Goal: Task Accomplishment & Management: Complete application form

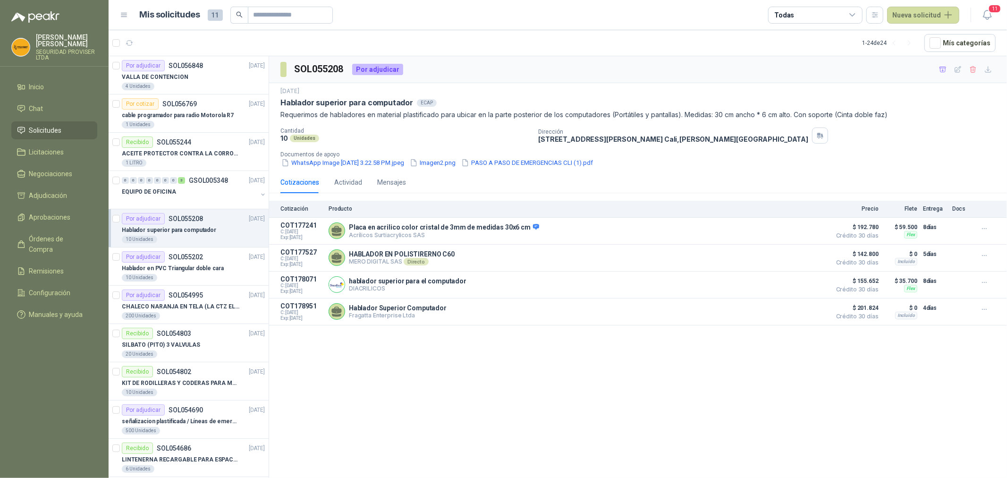
click at [44, 124] on link "Solicitudes" at bounding box center [54, 130] width 86 height 18
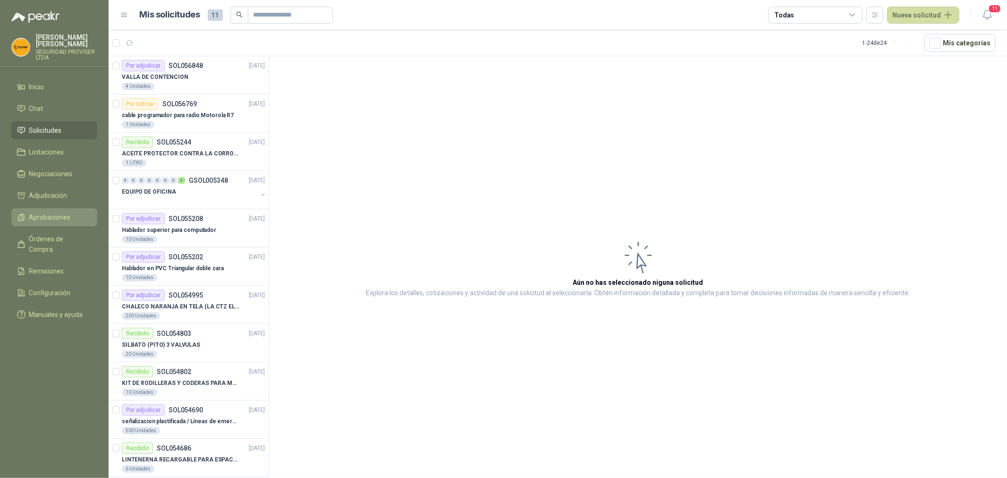
click at [54, 219] on span "Aprobaciones" at bounding box center [50, 217] width 42 height 10
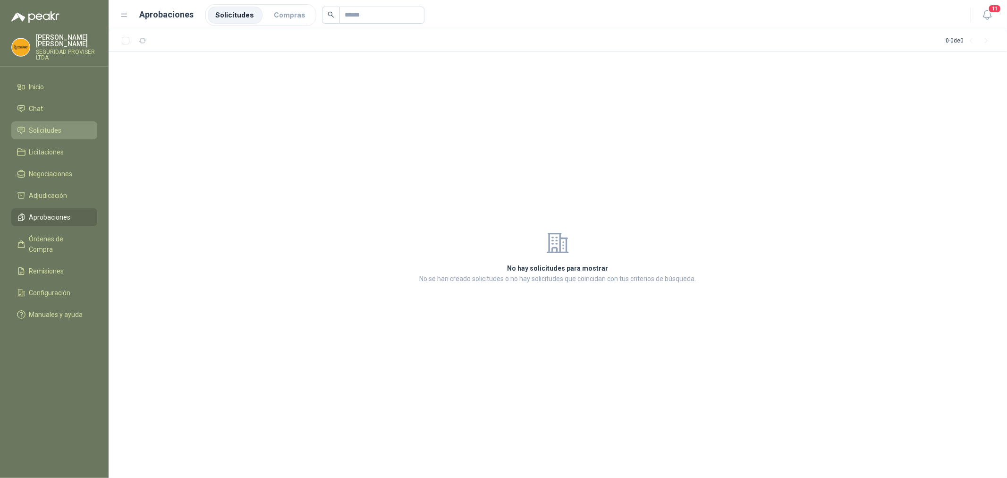
click at [63, 126] on li "Solicitudes" at bounding box center [54, 130] width 75 height 10
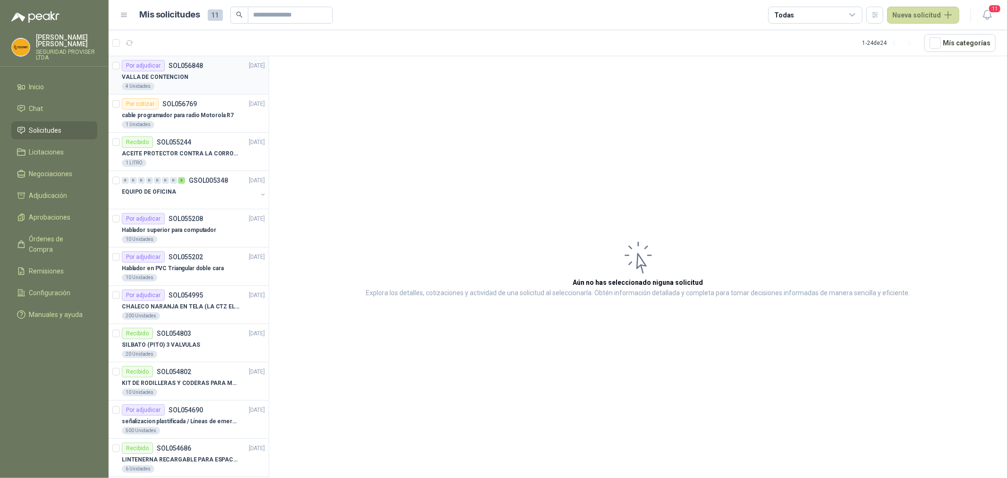
click at [214, 90] on div "4 Unidades" at bounding box center [193, 87] width 143 height 8
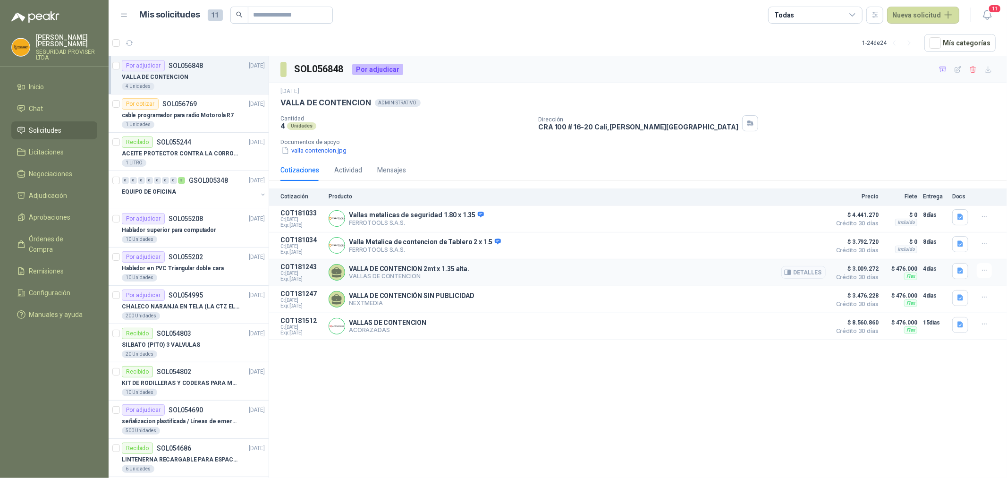
click at [808, 276] on button "Detalles" at bounding box center [804, 272] width 44 height 13
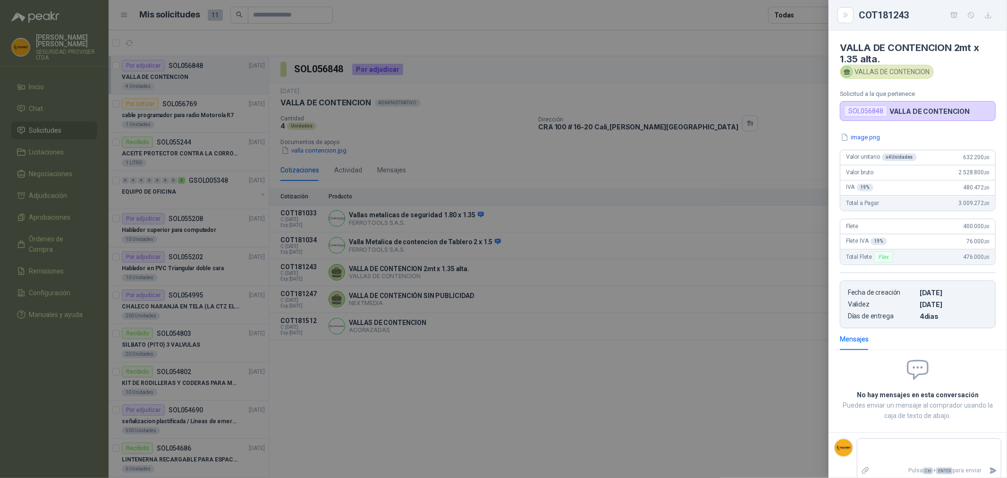
click at [770, 159] on div at bounding box center [503, 239] width 1007 height 478
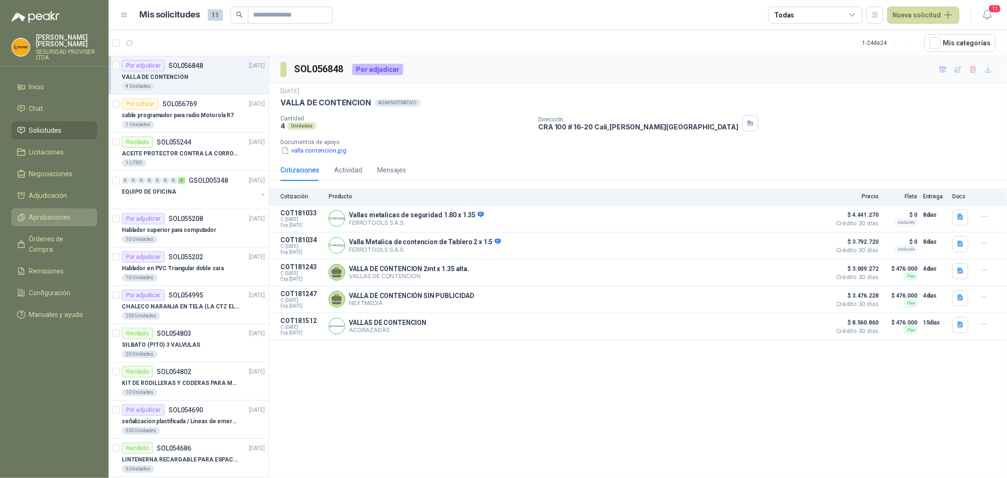
click at [60, 222] on link "Aprobaciones" at bounding box center [54, 217] width 86 height 18
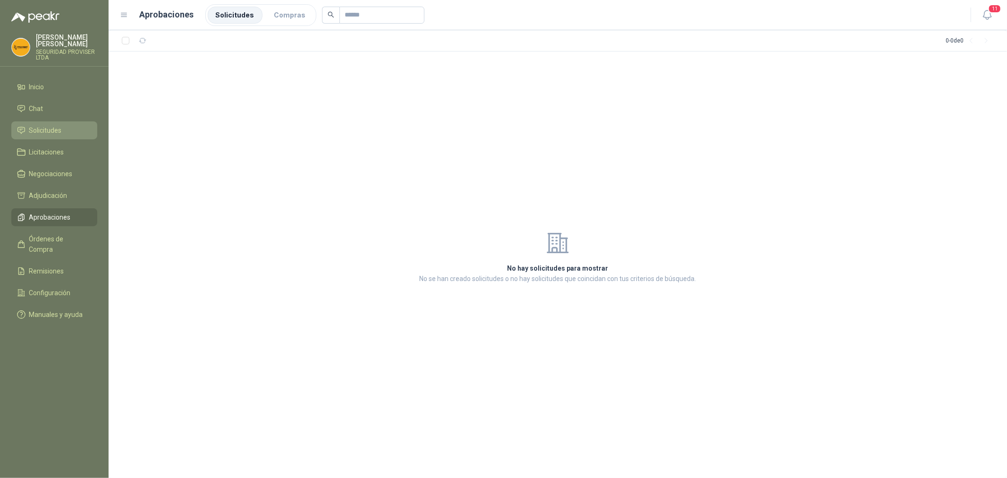
click at [52, 130] on span "Solicitudes" at bounding box center [45, 130] width 33 height 10
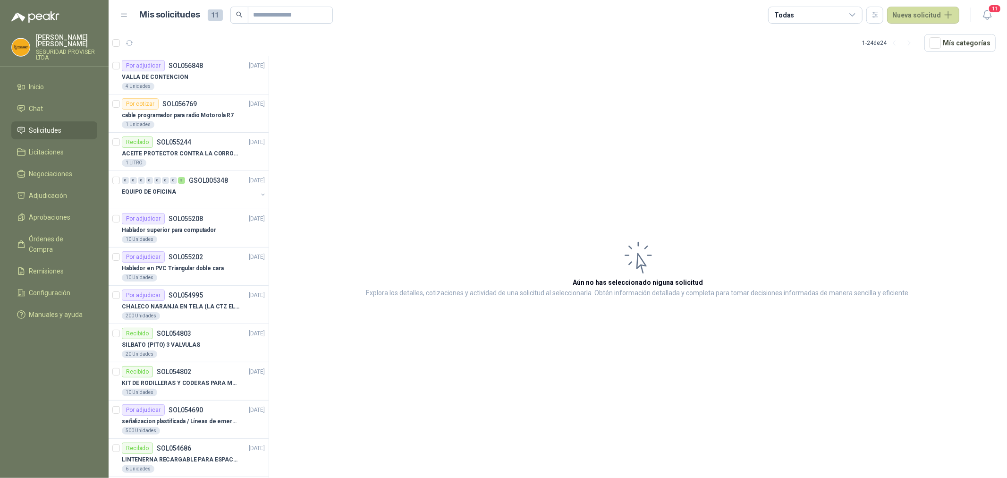
click at [855, 15] on icon at bounding box center [852, 15] width 5 height 2
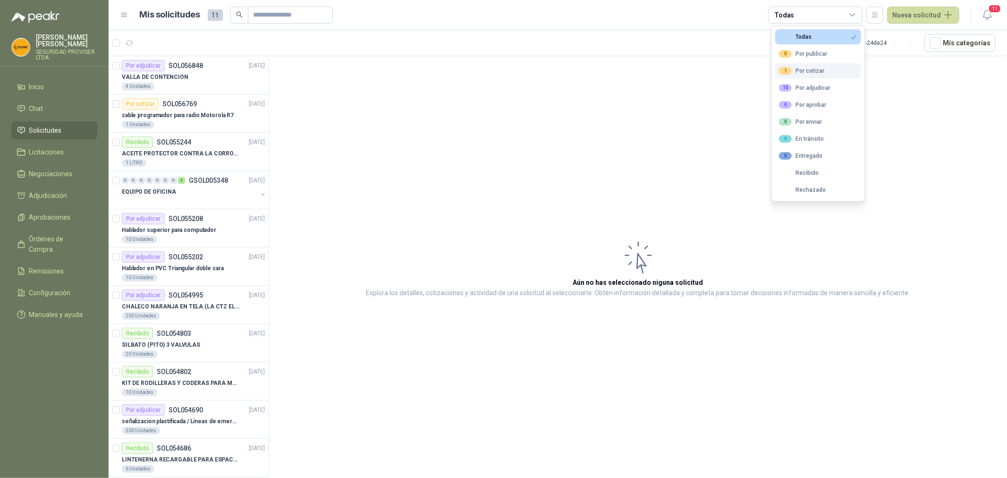
click at [825, 69] on button "1 Por cotizar" at bounding box center [819, 70] width 86 height 15
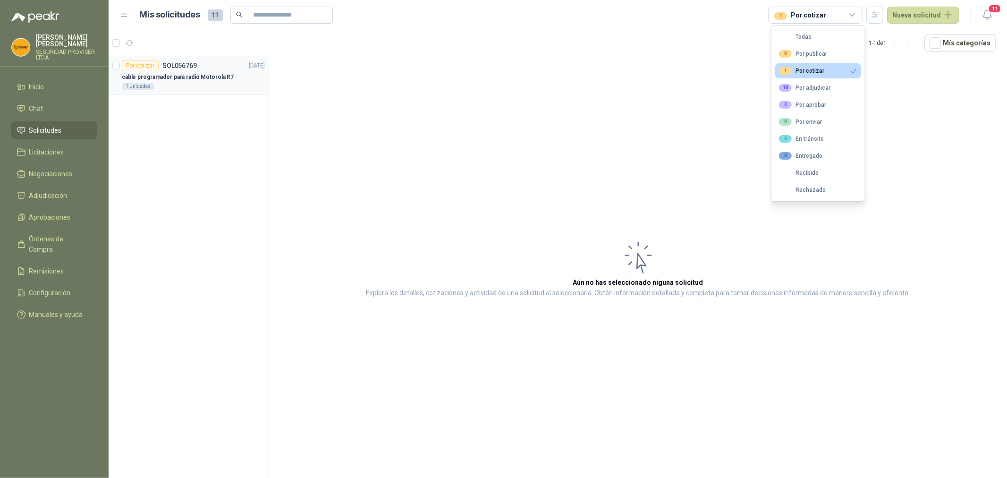
click at [216, 88] on div "1 Unidades" at bounding box center [193, 87] width 143 height 8
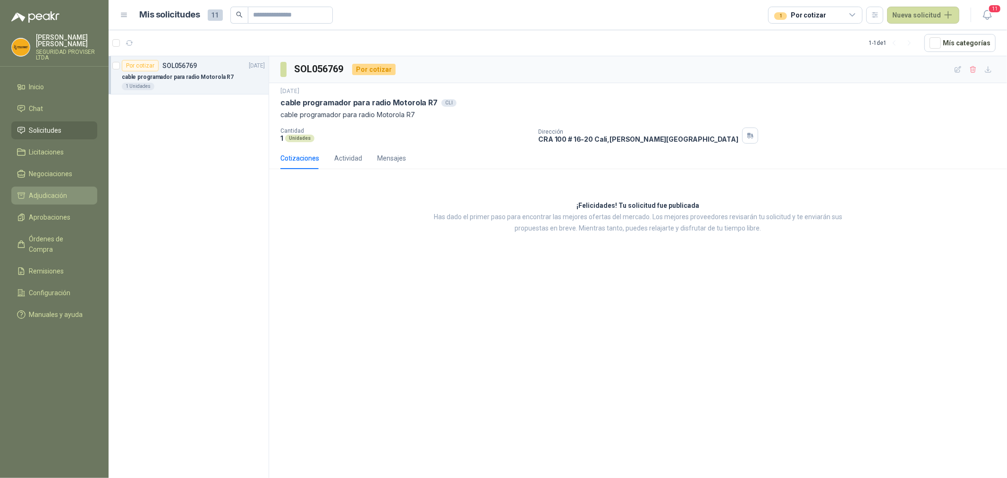
click at [73, 196] on li "Adjudicación" at bounding box center [54, 195] width 75 height 10
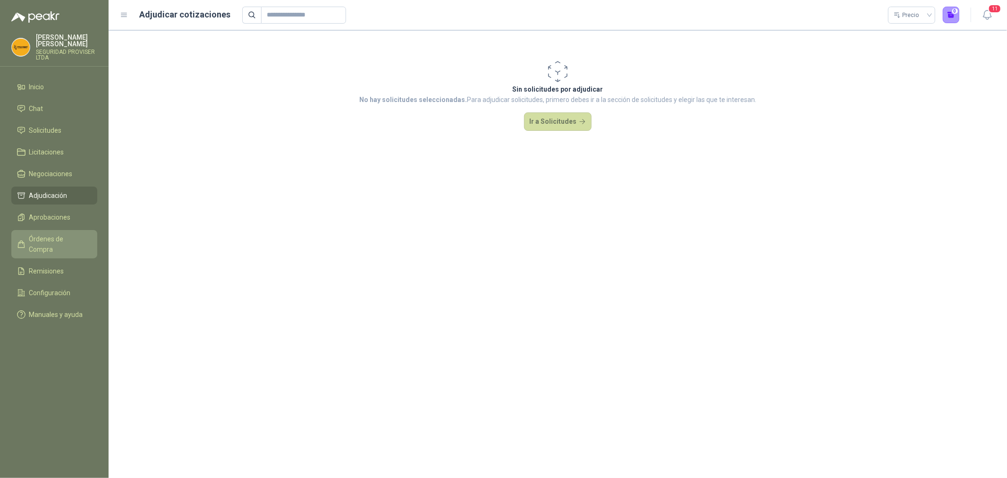
click at [68, 244] on link "Órdenes de Compra" at bounding box center [54, 244] width 86 height 28
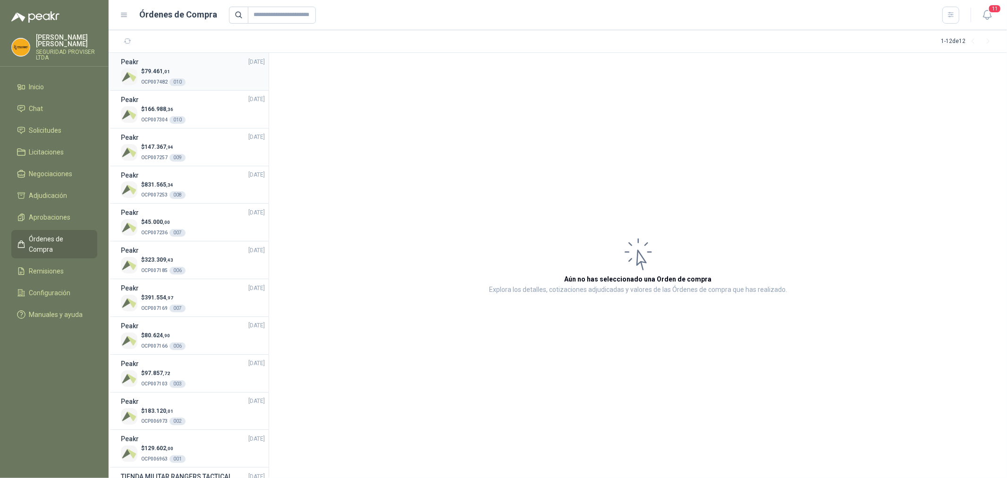
click at [214, 65] on div "Peakr [DATE]" at bounding box center [193, 62] width 144 height 10
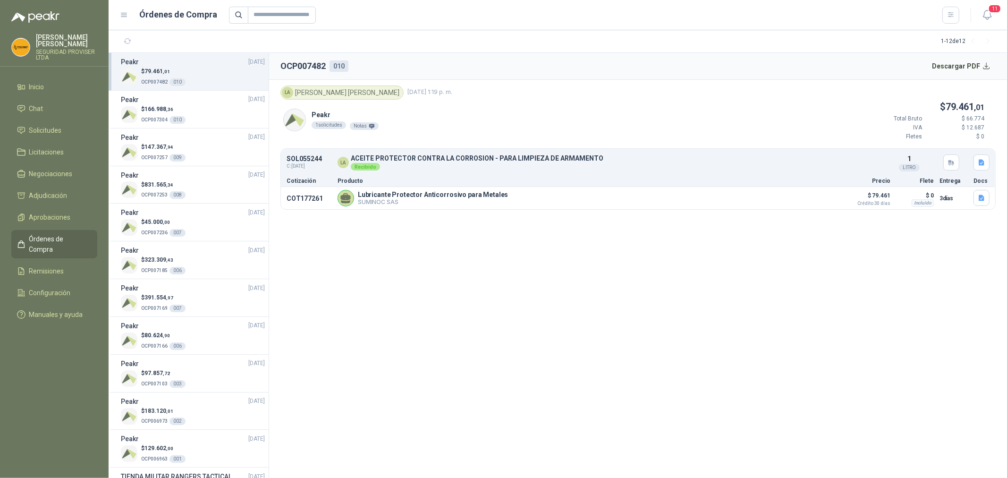
click at [65, 120] on ul "Inicio Chat Solicitudes Licitaciones Negociaciones Adjudicación Aprobaciones Ór…" at bounding box center [54, 202] width 109 height 249
click at [65, 127] on li "Solicitudes" at bounding box center [54, 130] width 75 height 10
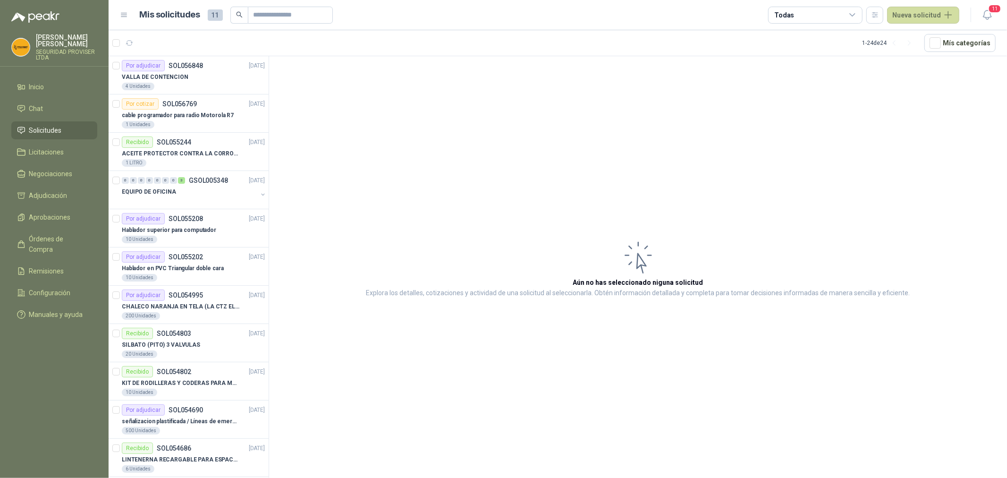
click at [855, 17] on icon at bounding box center [853, 15] width 9 height 9
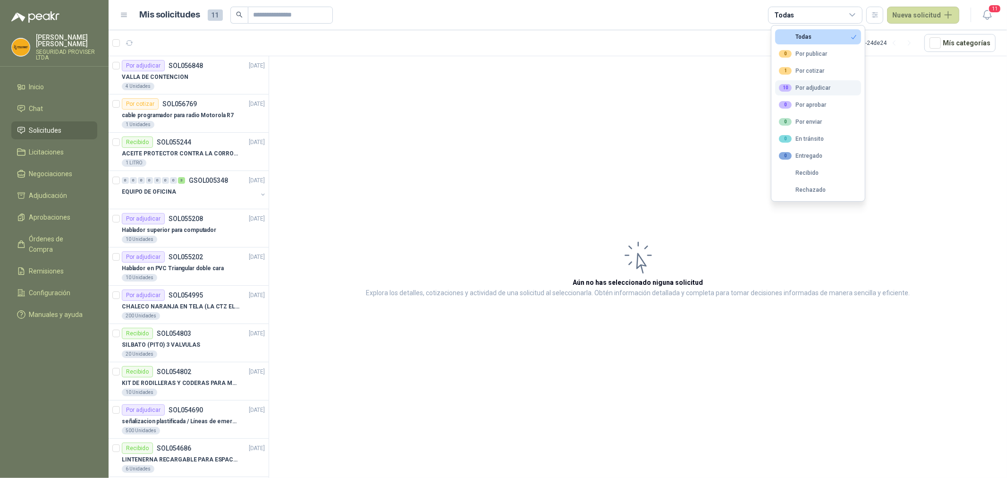
click at [831, 85] on button "10 Por adjudicar" at bounding box center [819, 87] width 86 height 15
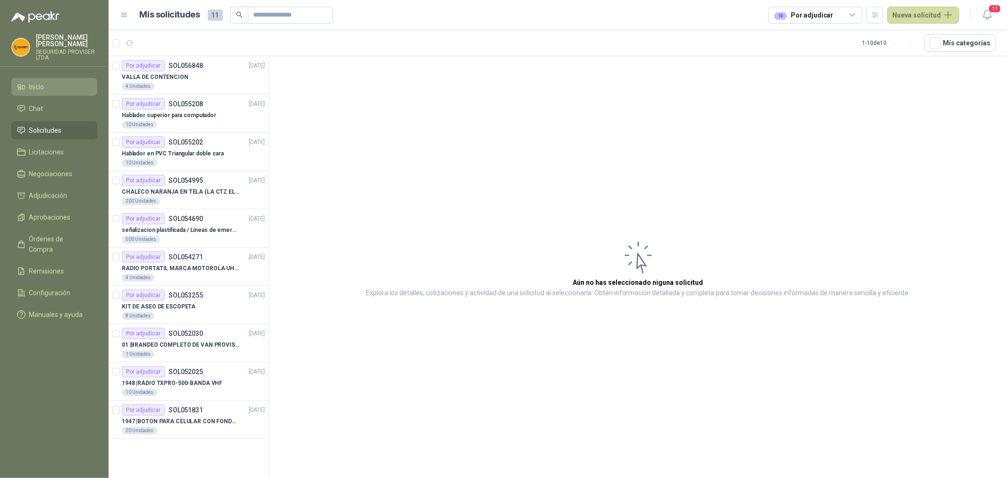
click at [41, 84] on span "Inicio" at bounding box center [36, 87] width 15 height 10
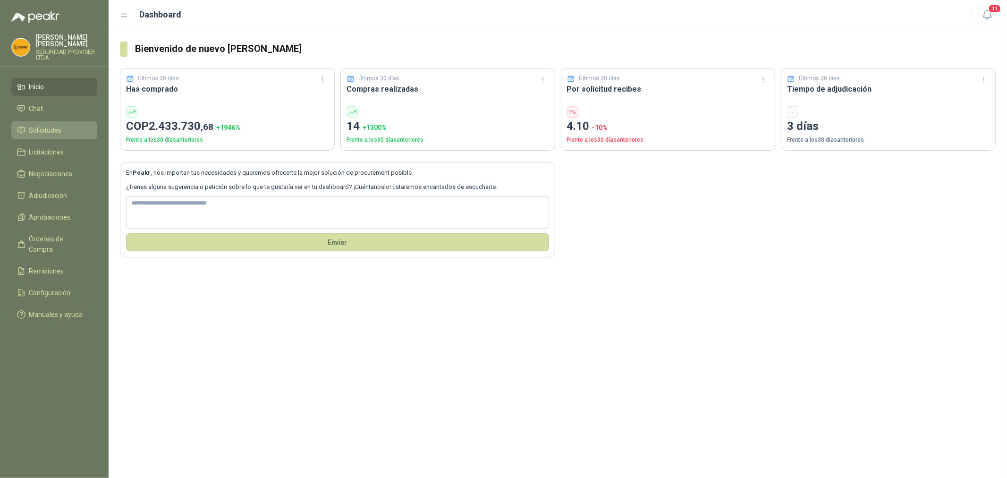
click at [57, 135] on span "Solicitudes" at bounding box center [45, 130] width 33 height 10
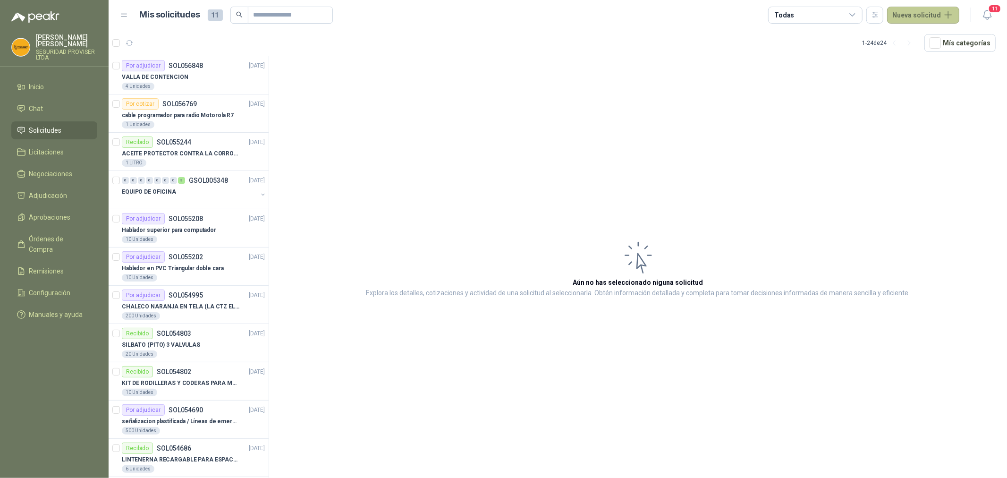
click at [924, 18] on button "Nueva solicitud" at bounding box center [923, 15] width 72 height 17
click at [915, 41] on link "Solicitud" at bounding box center [935, 37] width 80 height 17
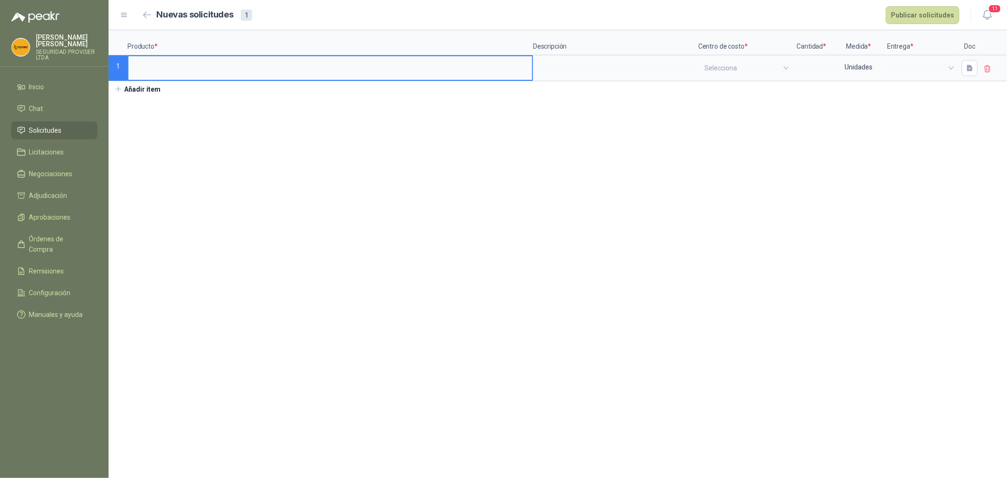
click at [223, 69] on input at bounding box center [330, 65] width 404 height 18
type input "******"
drag, startPoint x: 272, startPoint y: 63, endPoint x: -33, endPoint y: 73, distance: 304.8
click at [0, 73] on html "[PERSON_NAME] SEGURIDAD PROVISER LTDA Inicio Chat Solicitudes Licitaciones Nego…" at bounding box center [503, 239] width 1007 height 478
click at [943, 16] on button "Publicar solicitudes" at bounding box center [923, 15] width 74 height 18
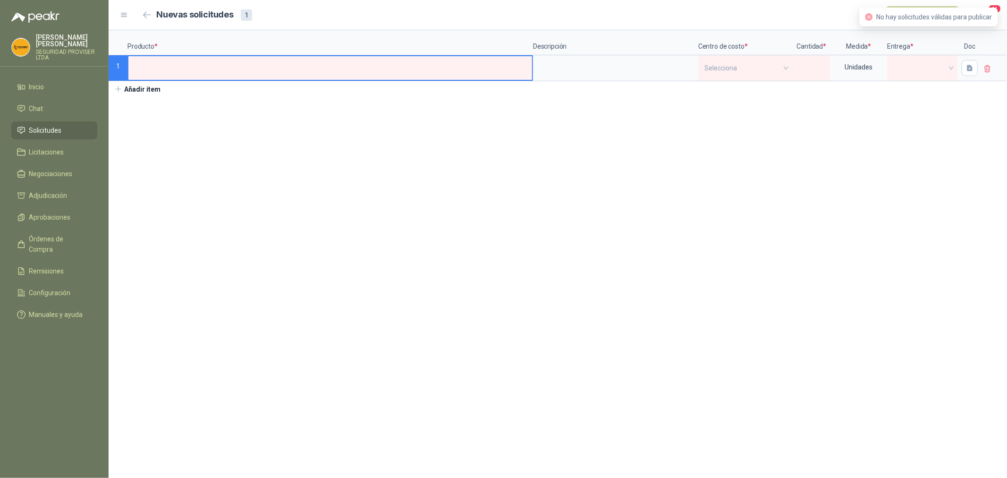
click at [984, 73] on icon at bounding box center [988, 69] width 9 height 9
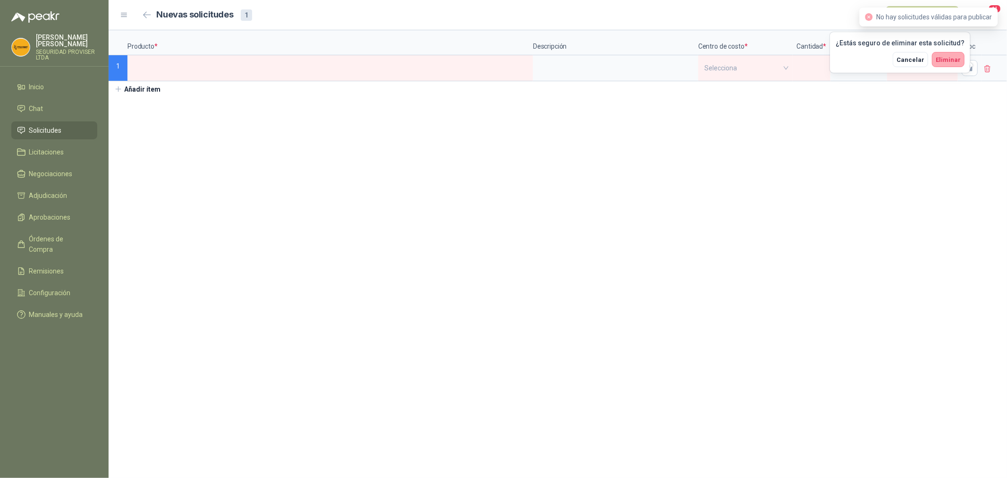
click at [947, 59] on span "Eliminar" at bounding box center [948, 59] width 25 height 7
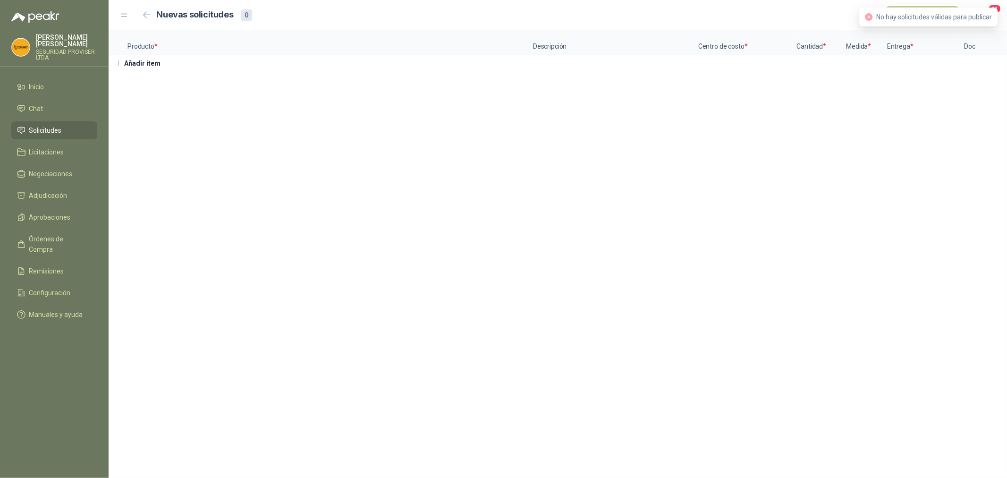
click at [871, 128] on section "Producto * Descripción Centro de costo * Cantidad * Medida * Entrega * Doc Añad…" at bounding box center [558, 254] width 899 height 448
click at [43, 108] on li "Chat" at bounding box center [54, 108] width 75 height 10
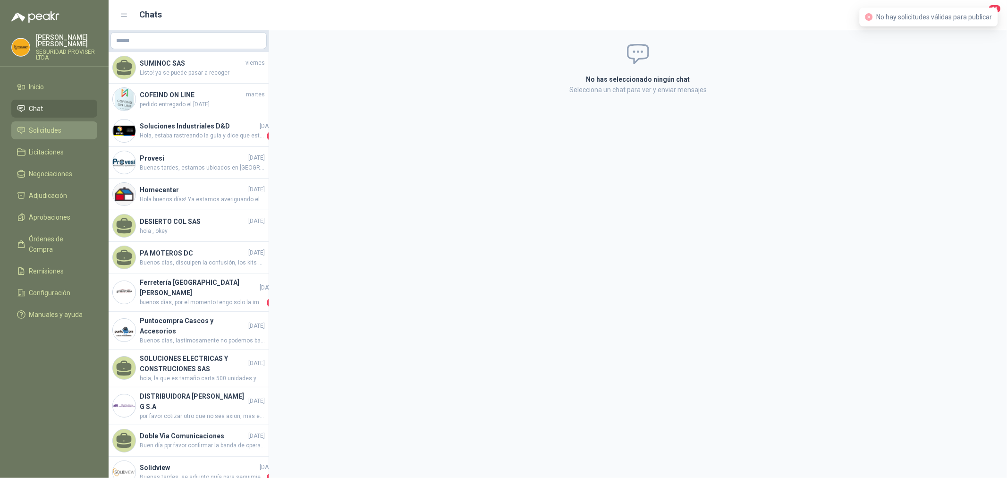
click at [64, 126] on li "Solicitudes" at bounding box center [54, 130] width 75 height 10
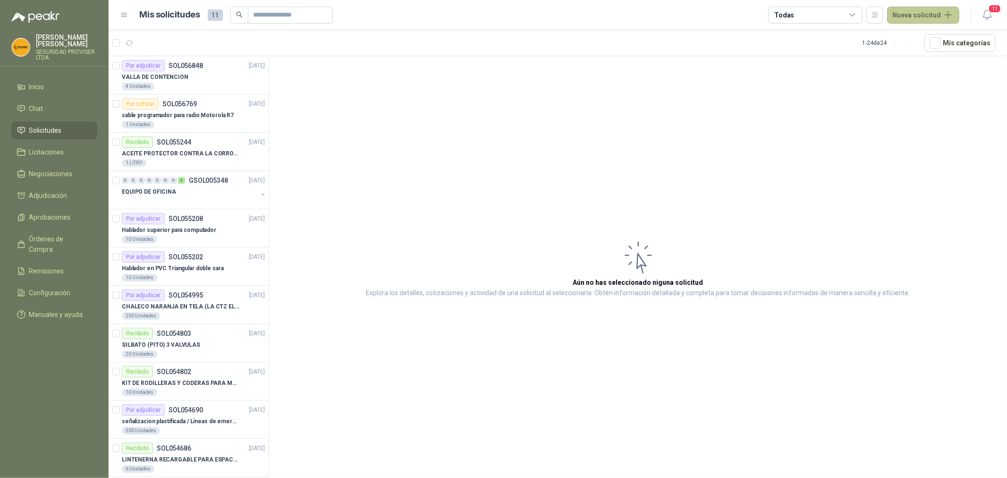
click at [946, 20] on button "Nueva solicitud" at bounding box center [923, 15] width 72 height 17
click at [923, 59] on link "Solicitud grupal" at bounding box center [935, 54] width 80 height 17
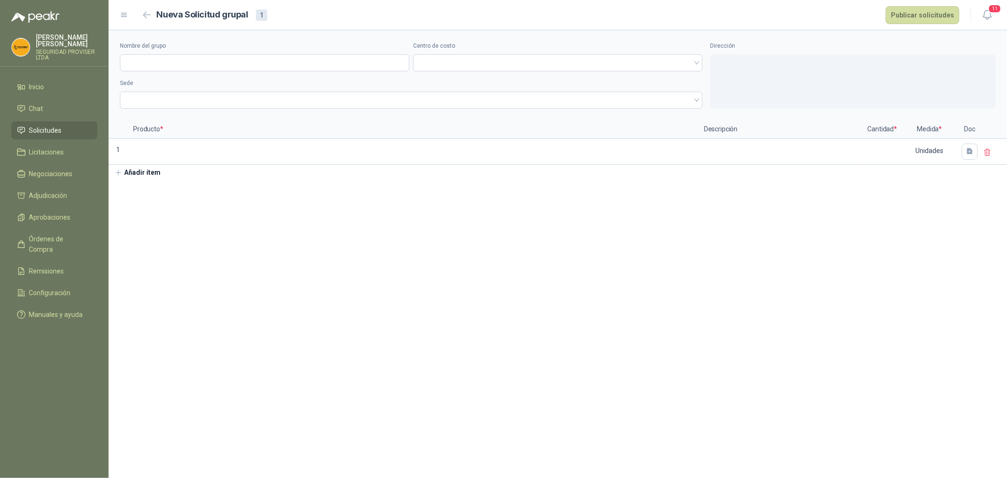
click at [256, 50] on label "Nombre del grupo" at bounding box center [265, 46] width 290 height 9
click at [256, 54] on input "Nombre del grupo" at bounding box center [265, 62] width 290 height 17
click at [265, 67] on input "Nombre del grupo" at bounding box center [265, 62] width 290 height 17
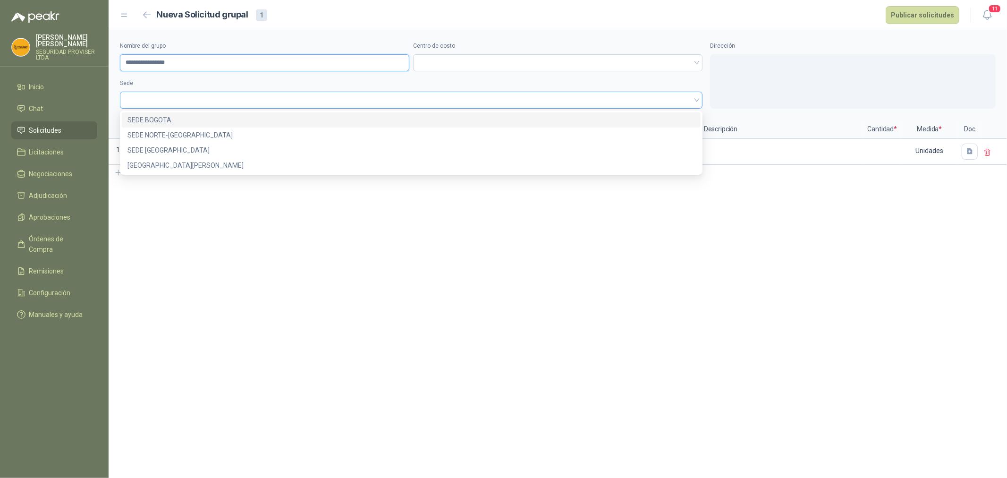
click at [208, 96] on span at bounding box center [411, 100] width 571 height 14
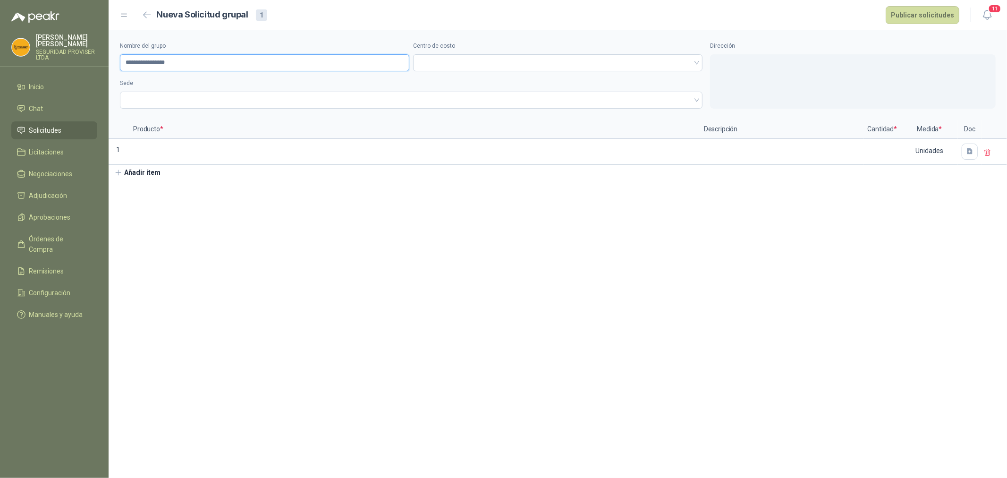
click at [198, 60] on input "**********" at bounding box center [265, 62] width 290 height 17
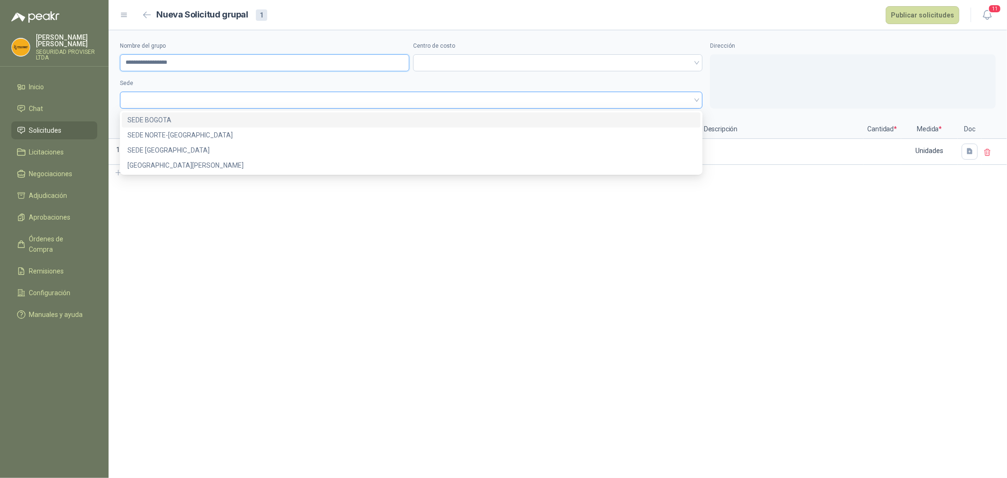
click at [199, 101] on span at bounding box center [411, 100] width 571 height 14
type input "**********"
click at [194, 134] on div "SEDE NORTE-[GEOGRAPHIC_DATA]" at bounding box center [412, 135] width 568 height 10
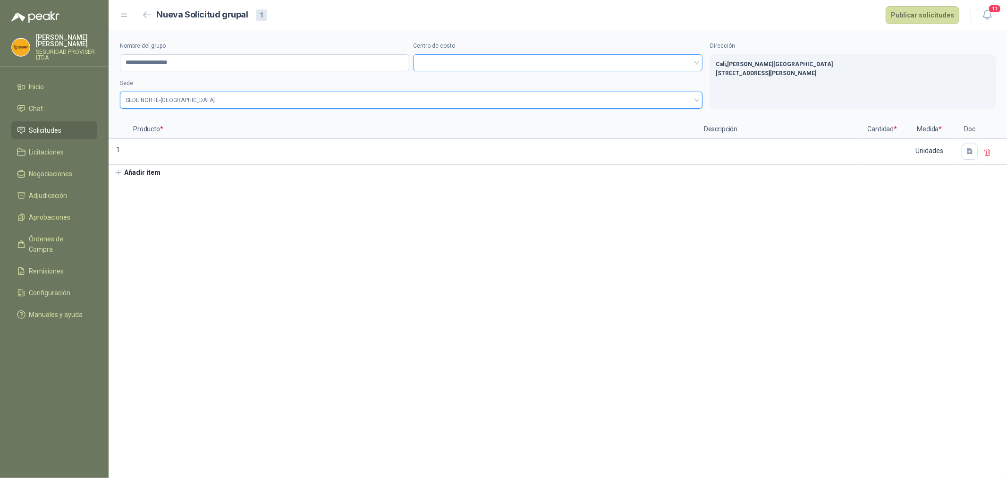
click at [522, 69] on span at bounding box center [558, 63] width 278 height 14
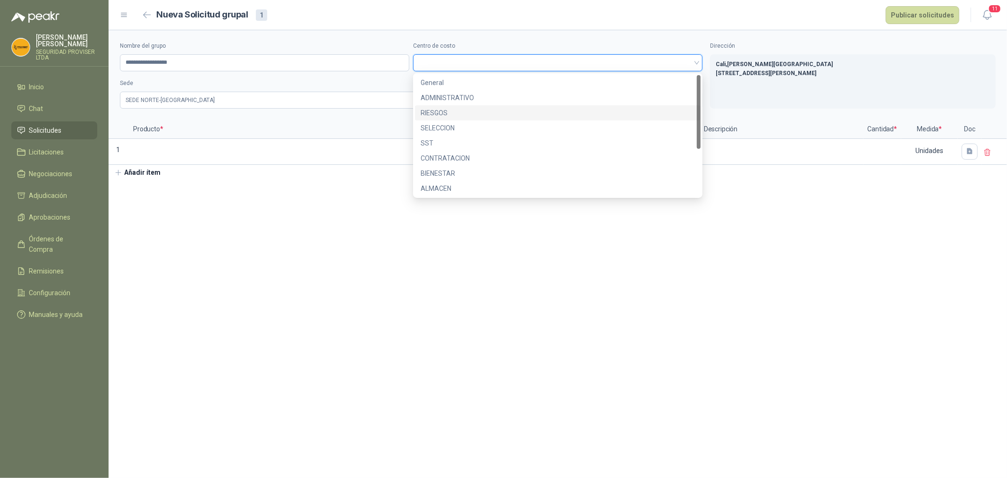
click at [464, 94] on div "ADMINISTRATIVO" at bounding box center [558, 98] width 274 height 10
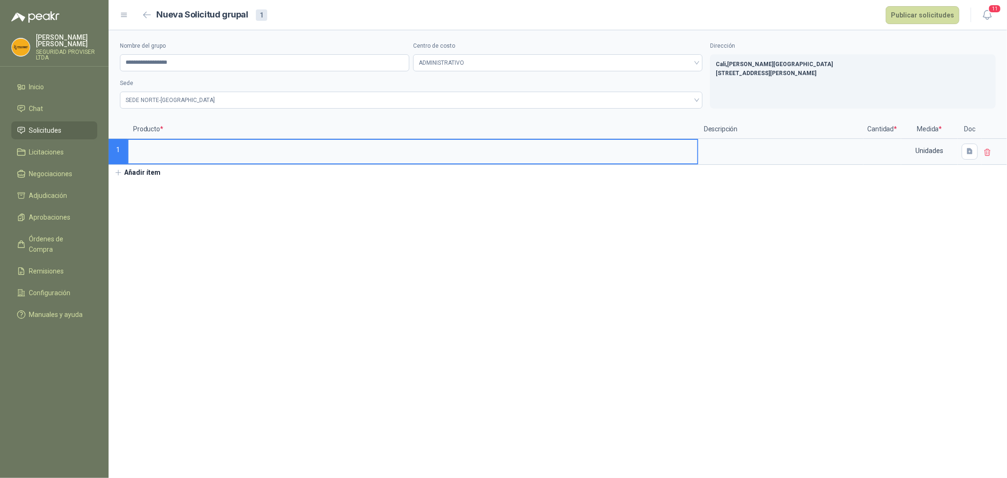
click at [213, 154] on input at bounding box center [412, 149] width 569 height 18
type input "**********"
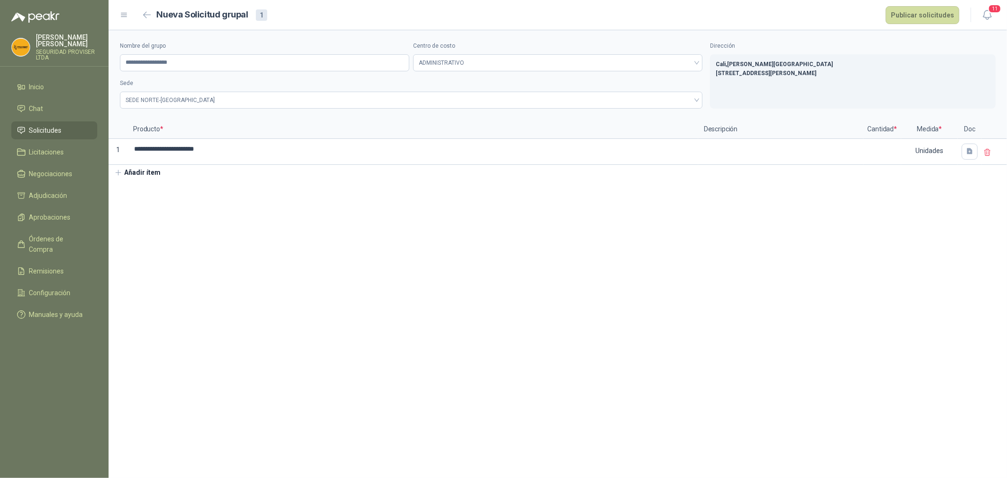
click at [143, 172] on button "Añadir ítem" at bounding box center [138, 173] width 58 height 16
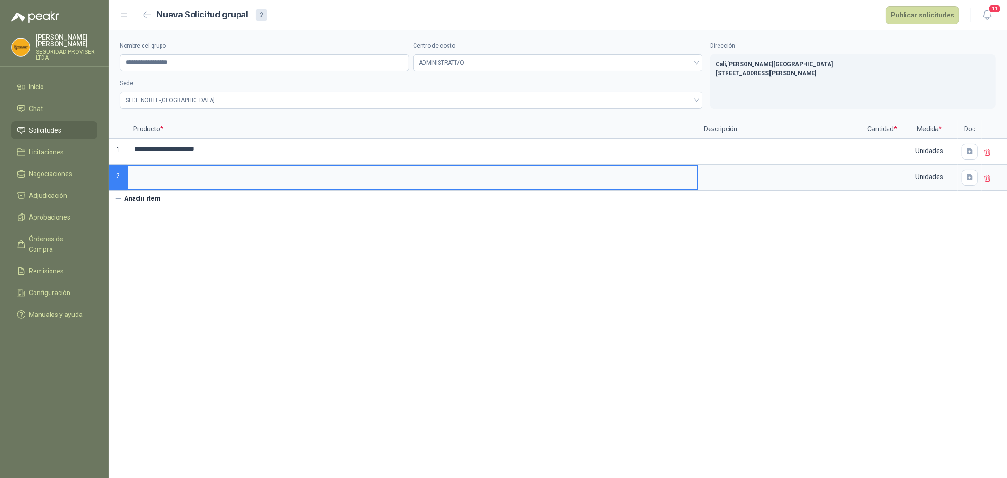
drag, startPoint x: 143, startPoint y: 172, endPoint x: 185, endPoint y: 173, distance: 42.5
click at [183, 173] on input at bounding box center [412, 175] width 569 height 18
type input "**********"
click at [751, 143] on textarea at bounding box center [780, 151] width 163 height 22
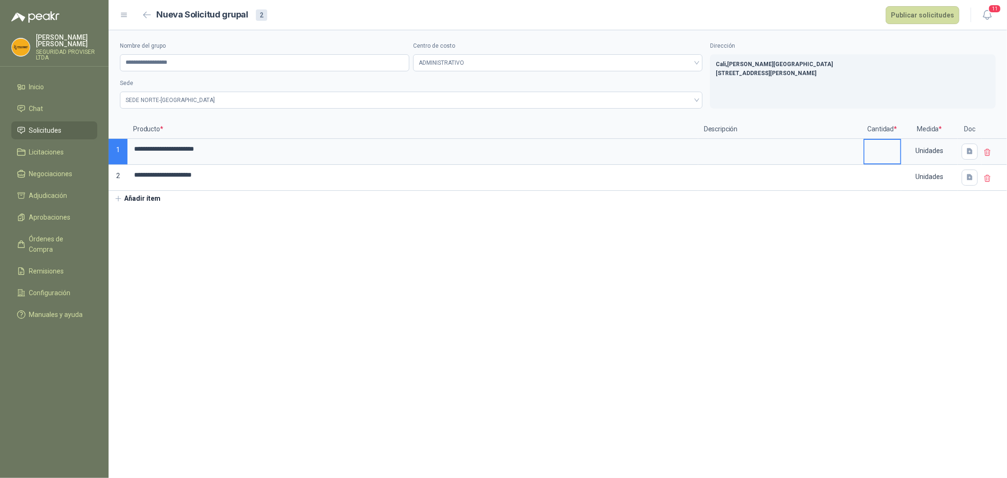
click at [895, 151] on input at bounding box center [883, 149] width 36 height 18
type input "*"
click at [876, 181] on input at bounding box center [883, 175] width 36 height 18
type input "*"
click at [922, 14] on button "Publicar solicitudes" at bounding box center [923, 15] width 74 height 18
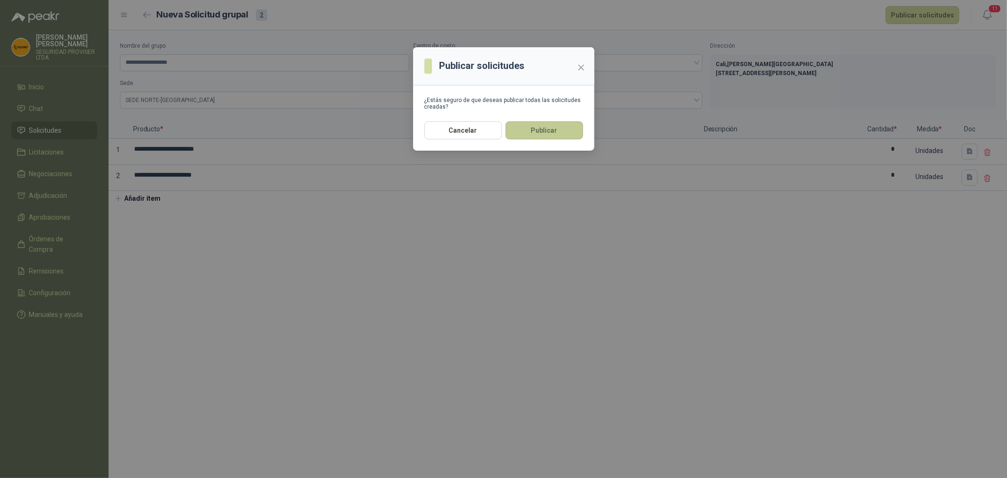
click at [537, 134] on button "Publicar" at bounding box center [544, 130] width 77 height 18
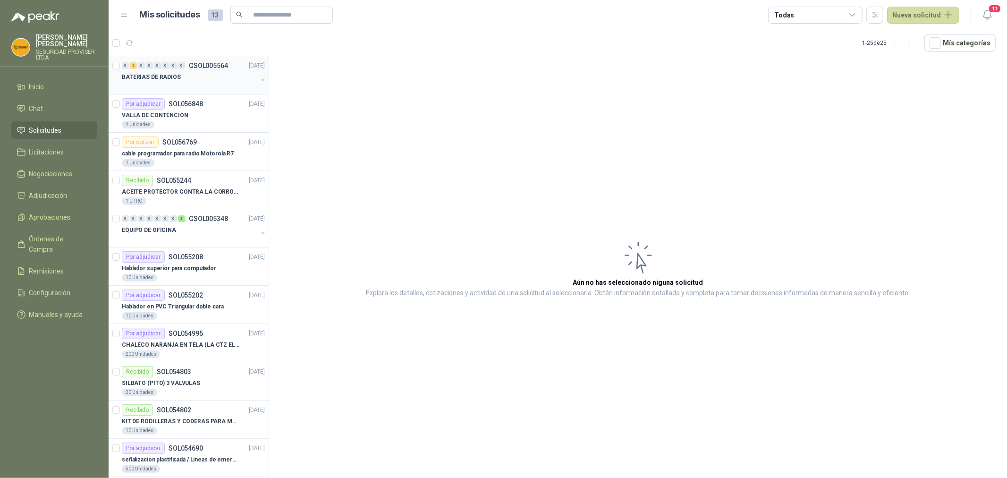
click at [239, 89] on div at bounding box center [190, 87] width 136 height 8
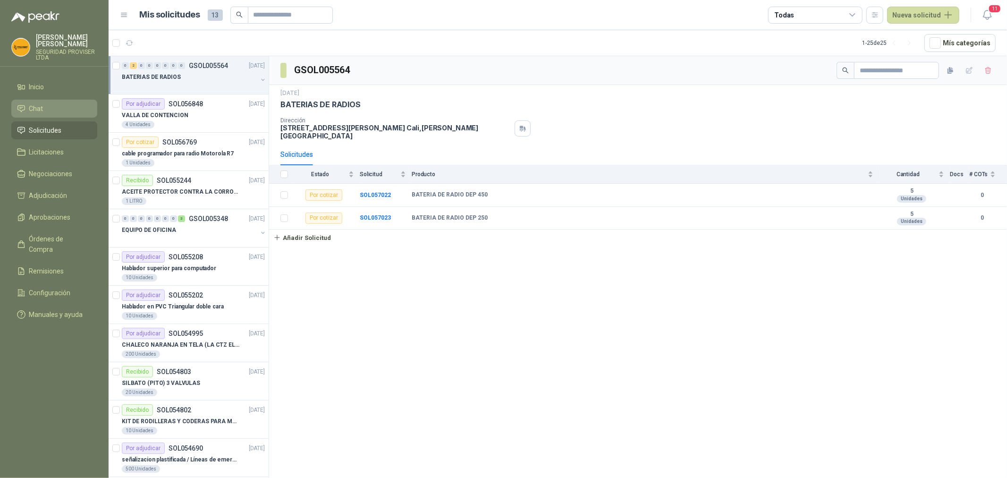
click at [31, 105] on span "Chat" at bounding box center [36, 108] width 14 height 10
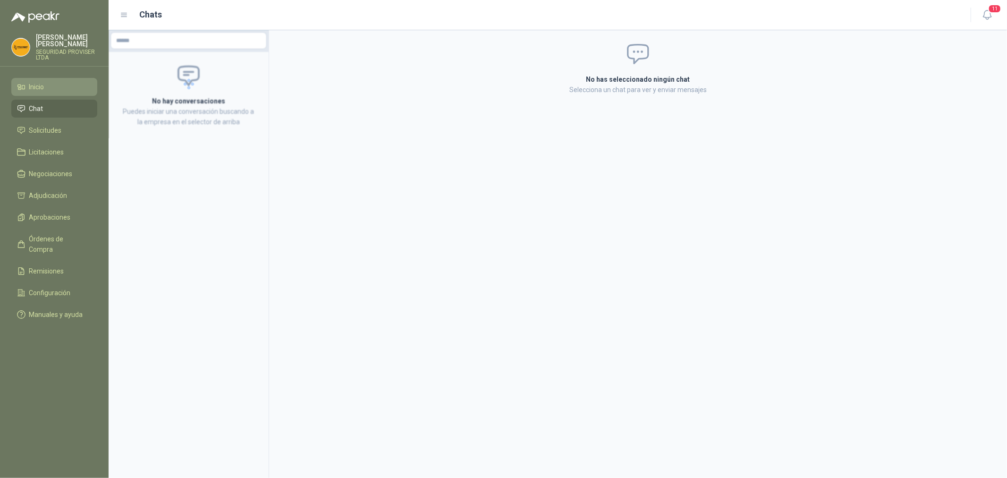
click at [44, 79] on link "Inicio" at bounding box center [54, 87] width 86 height 18
